Goal: Transaction & Acquisition: Purchase product/service

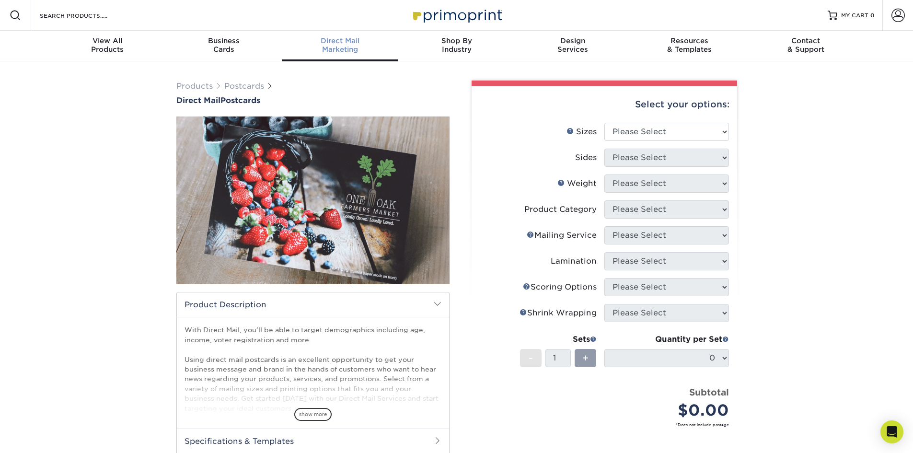
click at [336, 47] on div "Direct Mail Marketing" at bounding box center [340, 44] width 116 height 17
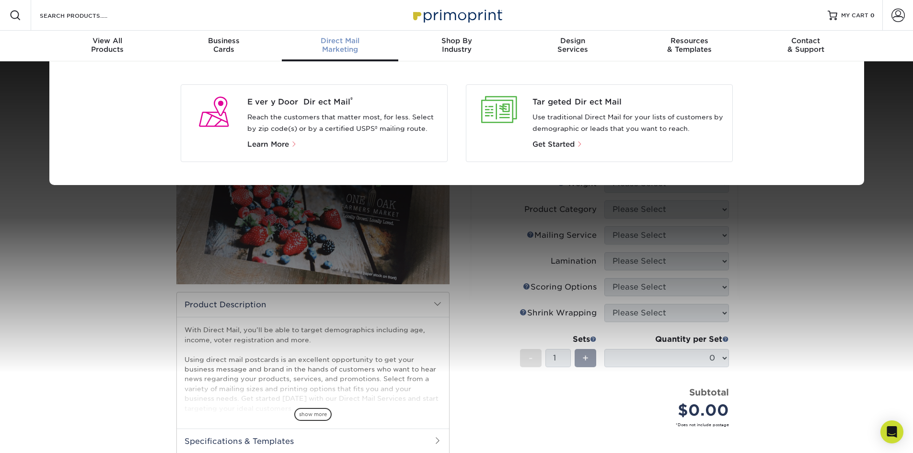
click at [593, 132] on p "Use traditional Direct Mail for your lists of customers by demographic or leads…" at bounding box center [628, 123] width 192 height 23
click at [560, 154] on div "Targeted Direct Mail Use traditional Direct Mail for your lists of customers by…" at bounding box center [599, 123] width 267 height 78
click at [552, 139] on p "Get Started" at bounding box center [628, 143] width 192 height 11
click at [551, 141] on span "Get Started" at bounding box center [553, 144] width 42 height 9
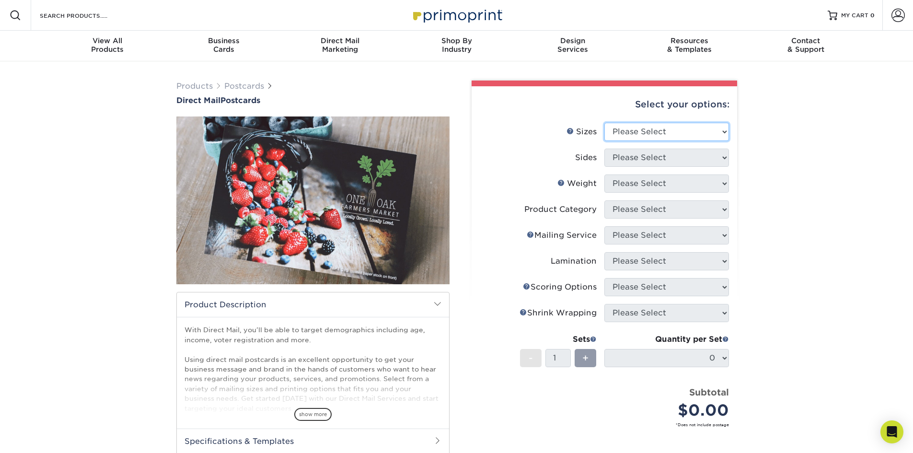
click at [649, 128] on select "Please Select 1.5" x 7" 2" x 4" 2" x 6" 2" x 7" 2" x 8" 2.12" x 5.5" 2.12" x 5.…" at bounding box center [666, 132] width 125 height 18
select select "4.25x6.00"
click at [604, 123] on select "Please Select 1.5" x 7" 2" x 4" 2" x 6" 2" x 7" 2" x 8" 2.12" x 5.5" 2.12" x 5.…" at bounding box center [666, 132] width 125 height 18
click at [676, 151] on select "Please Select Print Both Sides Print Front Only" at bounding box center [666, 158] width 125 height 18
select select "13abbda7-1d64-4f25-8bb2-c179b224825d"
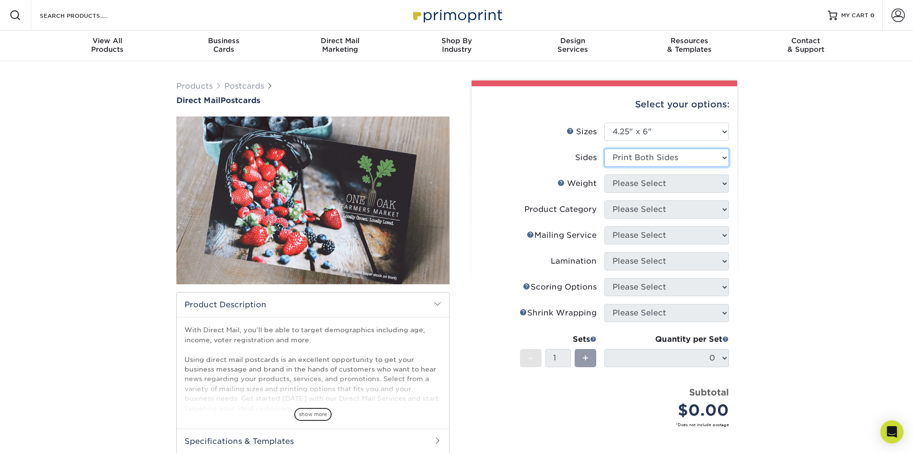
click at [604, 149] on select "Please Select Print Both Sides Print Front Only" at bounding box center [666, 158] width 125 height 18
click at [674, 185] on select "Please Select 16PT 14PT 14PT Uncoated 100LB" at bounding box center [666, 183] width 125 height 18
select select "16PT"
click at [604, 174] on select "Please Select 16PT 14PT 14PT Uncoated 100LB" at bounding box center [666, 183] width 125 height 18
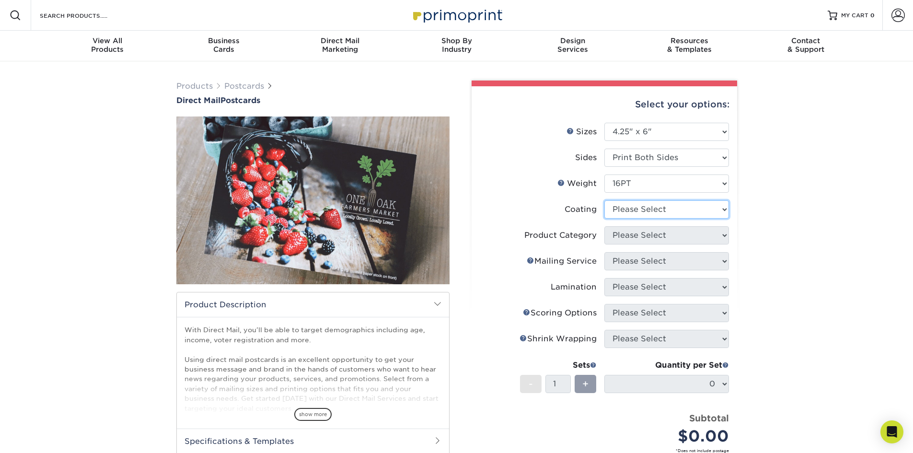
click at [667, 210] on select at bounding box center [666, 209] width 125 height 18
click at [604, 200] on select at bounding box center [666, 209] width 125 height 18
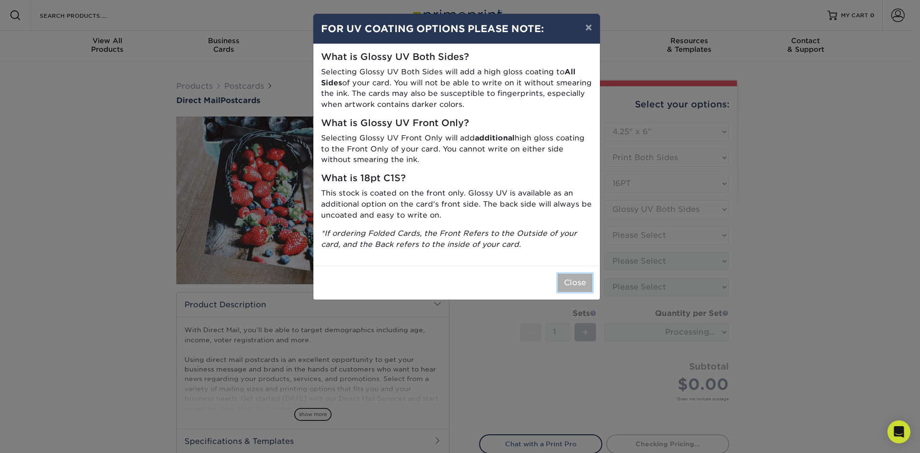
click at [574, 282] on button "Close" at bounding box center [575, 283] width 34 height 18
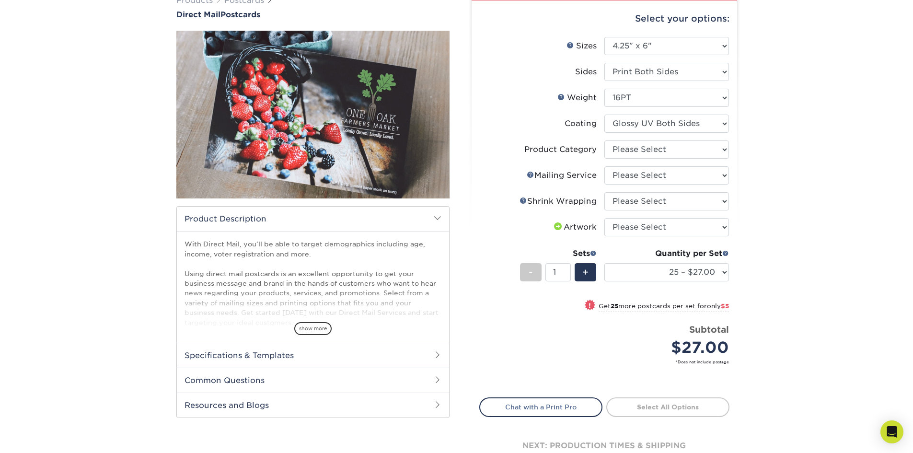
scroll to position [96, 0]
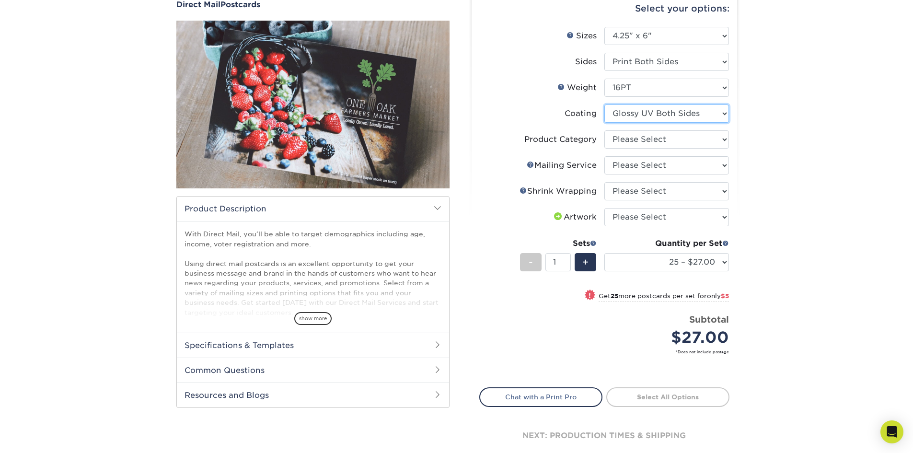
click at [670, 112] on select at bounding box center [666, 113] width 125 height 18
click at [604, 104] on select at bounding box center [666, 113] width 125 height 18
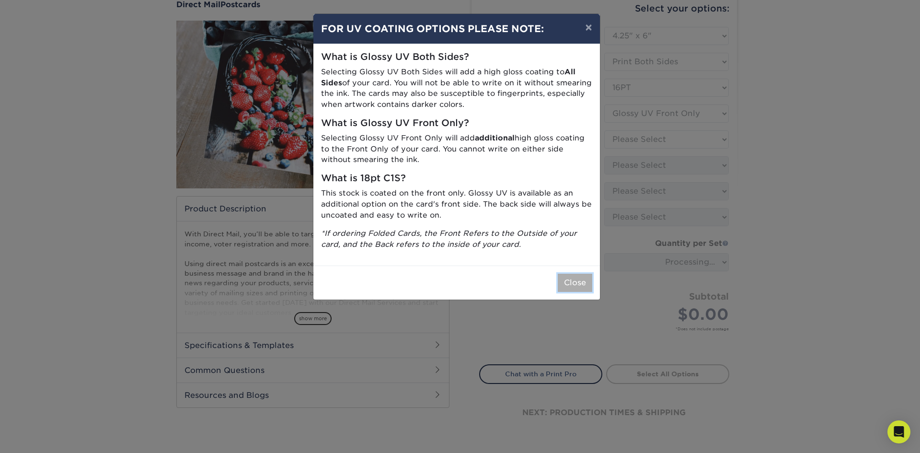
click at [575, 286] on button "Close" at bounding box center [575, 283] width 34 height 18
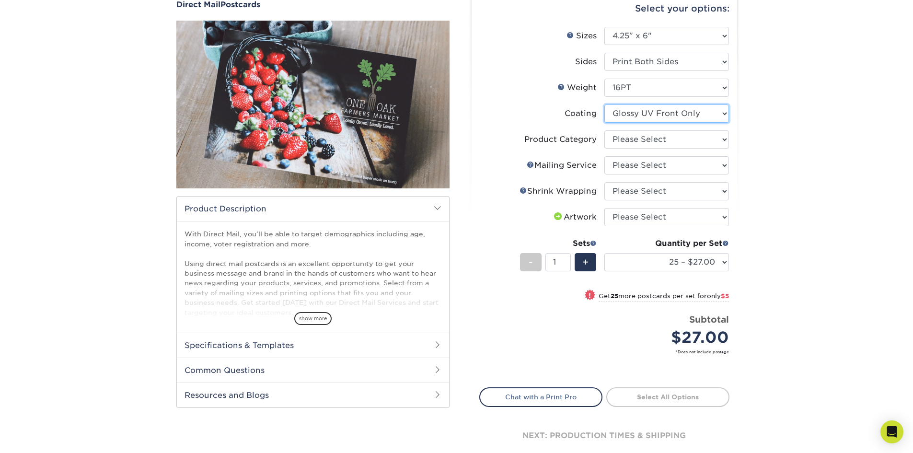
click at [686, 114] on select at bounding box center [666, 113] width 125 height 18
select select "121bb7b5-3b4d-429f-bd8d-bbf80e953313"
click at [604, 104] on select at bounding box center [666, 113] width 125 height 18
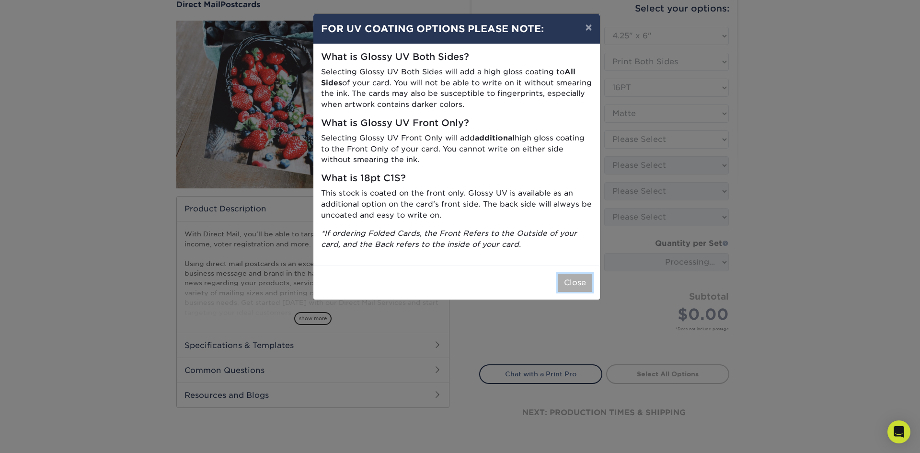
click at [564, 285] on button "Close" at bounding box center [575, 283] width 34 height 18
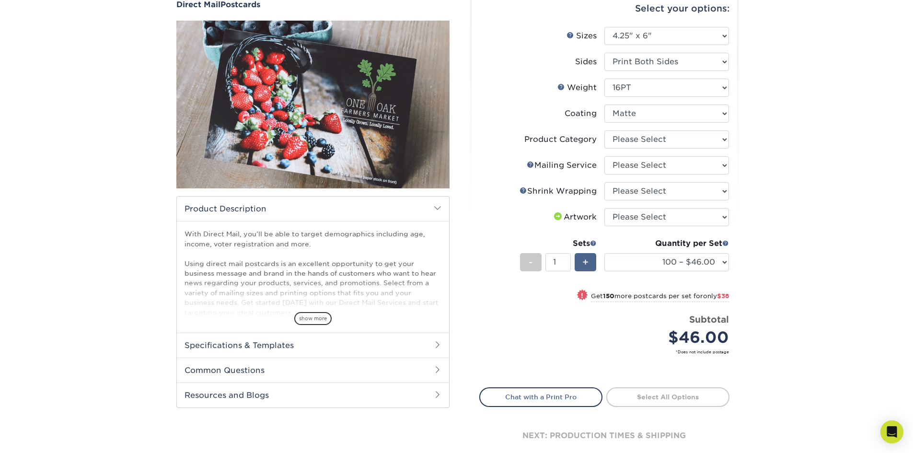
click at [589, 259] on div "+" at bounding box center [585, 262] width 22 height 18
type input "2"
click at [672, 139] on select "Please Select Postcards" at bounding box center [666, 139] width 125 height 18
select select "9b7272e0-d6c8-4c3c-8e97-d3a1bcdab858"
click at [604, 130] on select "Please Select Postcards" at bounding box center [666, 139] width 125 height 18
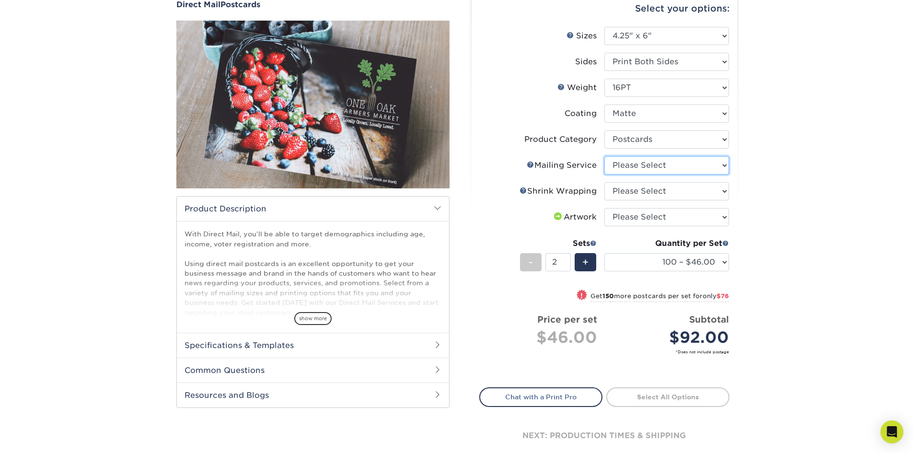
click at [654, 165] on select "Please Select No Direct Mailing Service No, I will mail/stamp/imprint Direct Ma…" at bounding box center [666, 165] width 125 height 18
click at [604, 156] on select "Please Select No Direct Mailing Service No, I will mail/stamp/imprint Direct Ma…" at bounding box center [666, 165] width 125 height 18
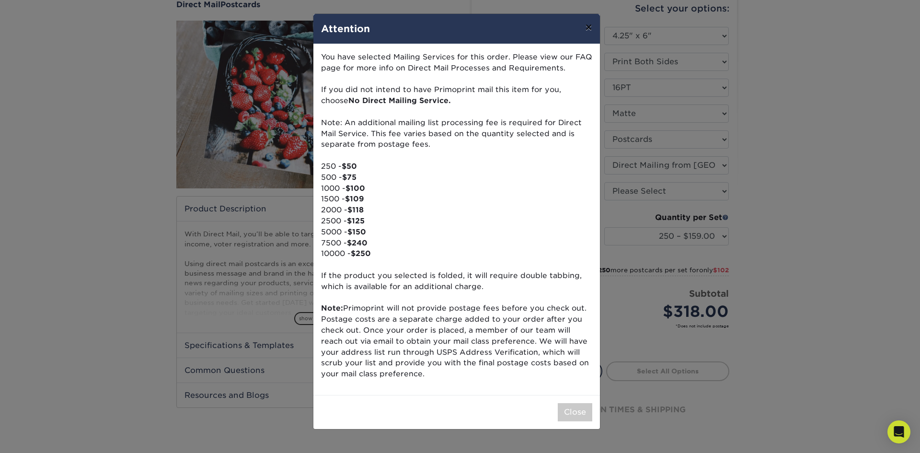
click at [588, 27] on button "×" at bounding box center [588, 27] width 22 height 27
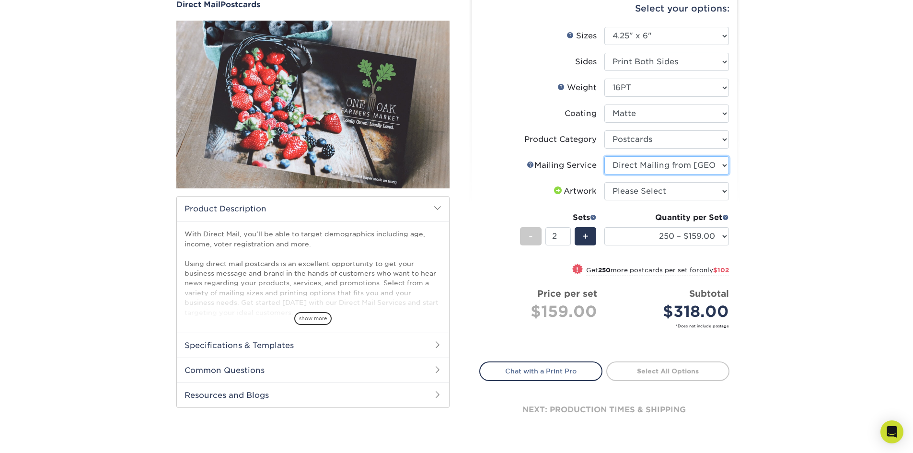
click at [701, 164] on select "Please Select No Direct Mailing Service No, I will mail/stamp/imprint Direct Ma…" at bounding box center [666, 165] width 125 height 18
select select "3e5e9bdd-d78a-4c28-a41d-fe1407925ca6"
click at [604, 156] on select "Please Select No Direct Mailing Service No, I will mail/stamp/imprint Direct Ma…" at bounding box center [666, 165] width 125 height 18
